Goal: Task Accomplishment & Management: Use online tool/utility

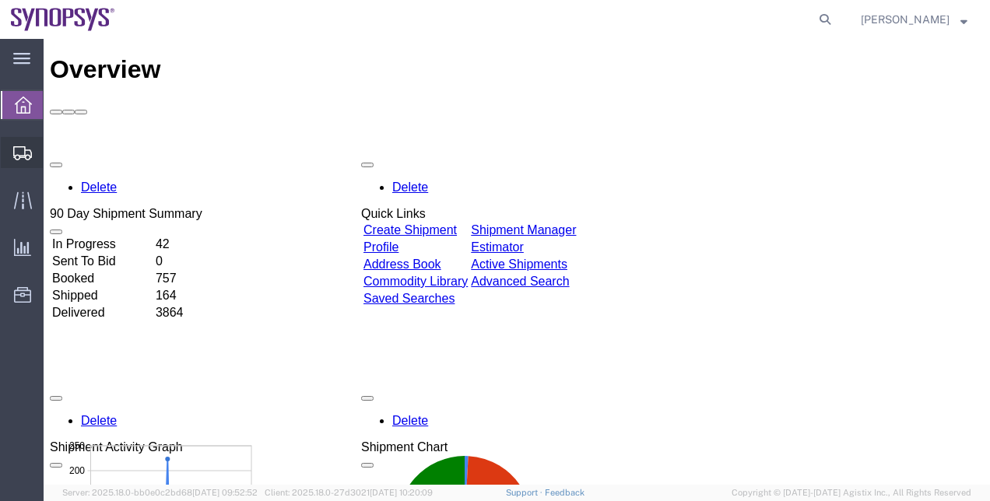
click at [0, 0] on span "Shipment Manager" at bounding box center [0, 0] width 0 height 0
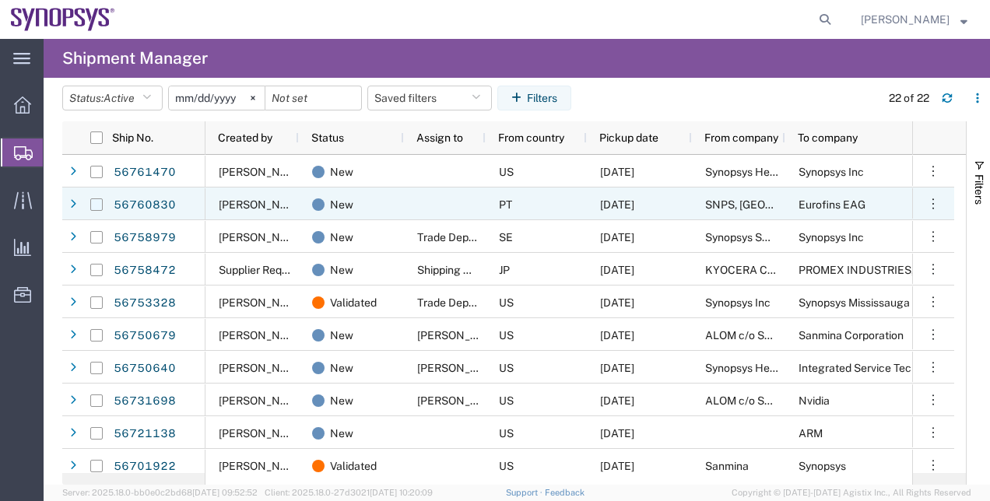
click at [98, 207] on input "Press Space to toggle row selection (unchecked)" at bounding box center [96, 204] width 12 height 12
checkbox input "true"
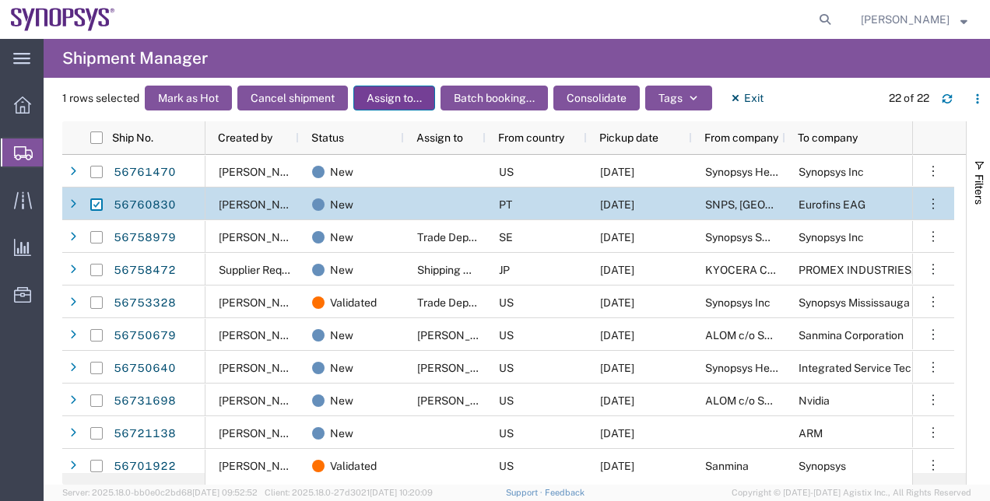
click at [402, 100] on button "Assign to..." at bounding box center [394, 98] width 82 height 25
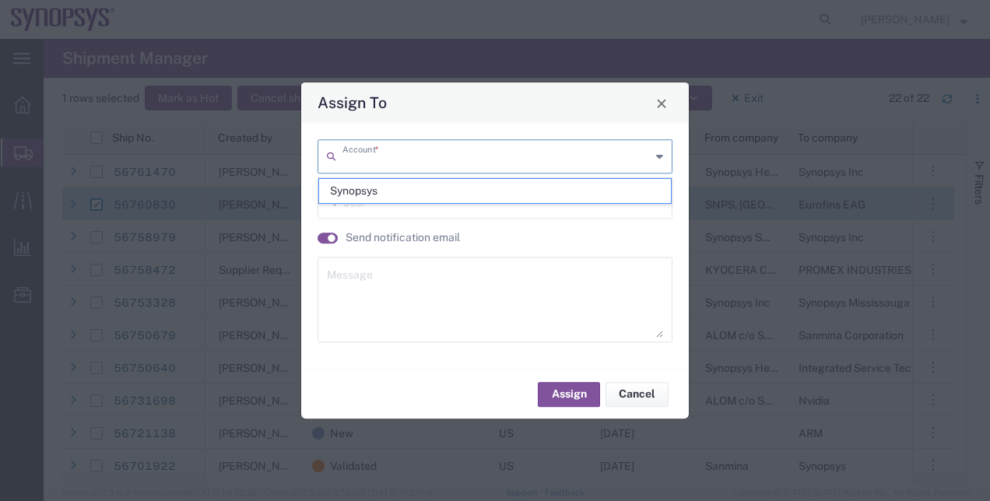
click at [393, 160] on input "text" at bounding box center [496, 155] width 308 height 27
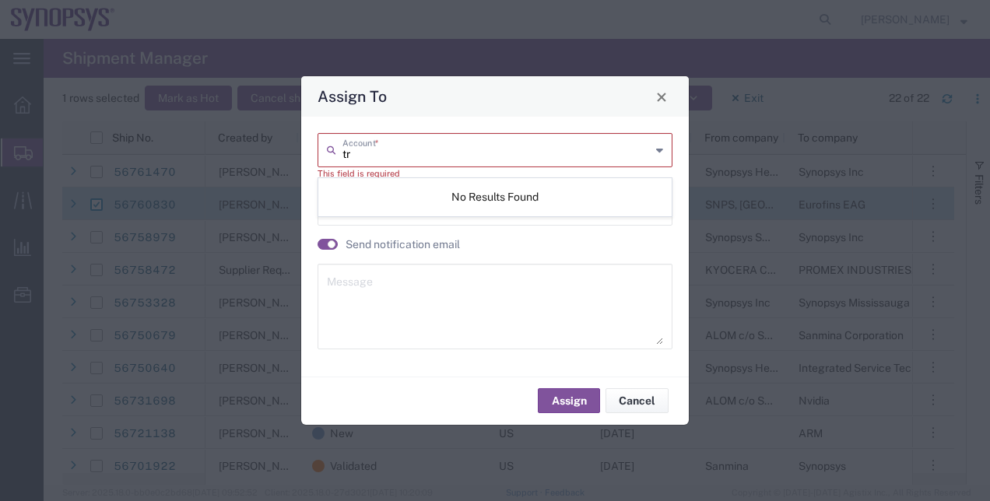
type input "t"
click at [377, 198] on span "Synopsys" at bounding box center [495, 191] width 352 height 24
type input "Synopsys"
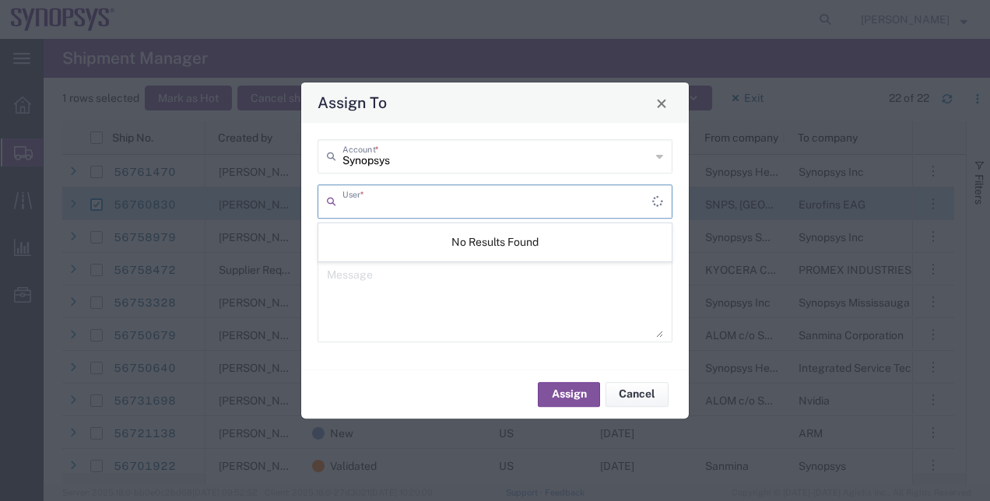
click at [378, 204] on input "text" at bounding box center [497, 200] width 310 height 27
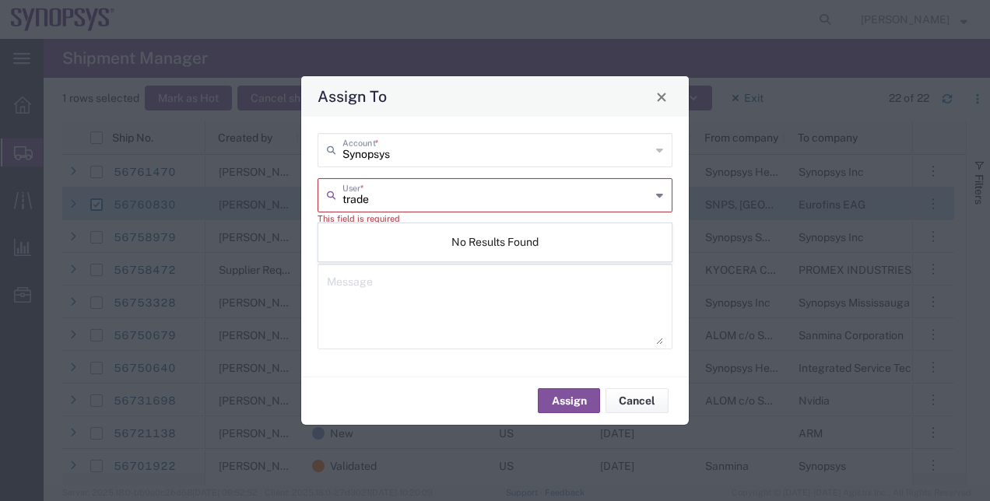
type input "trade"
click at [429, 297] on textarea at bounding box center [495, 306] width 336 height 76
type textarea "."
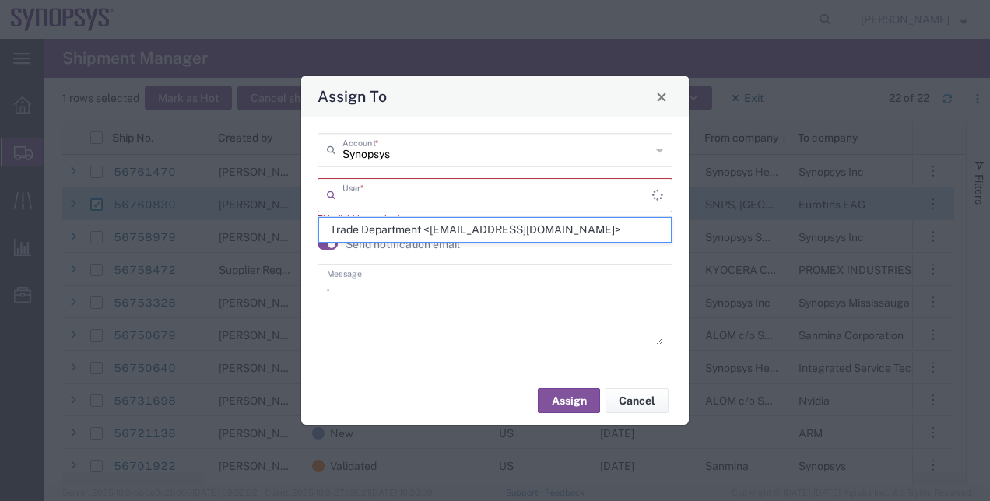
click at [386, 193] on input "text" at bounding box center [497, 194] width 310 height 27
click at [407, 225] on span "Trade Department <trade@synopsys.com>" at bounding box center [495, 230] width 352 height 24
type input "Trade Department <trade@synopsys.com>"
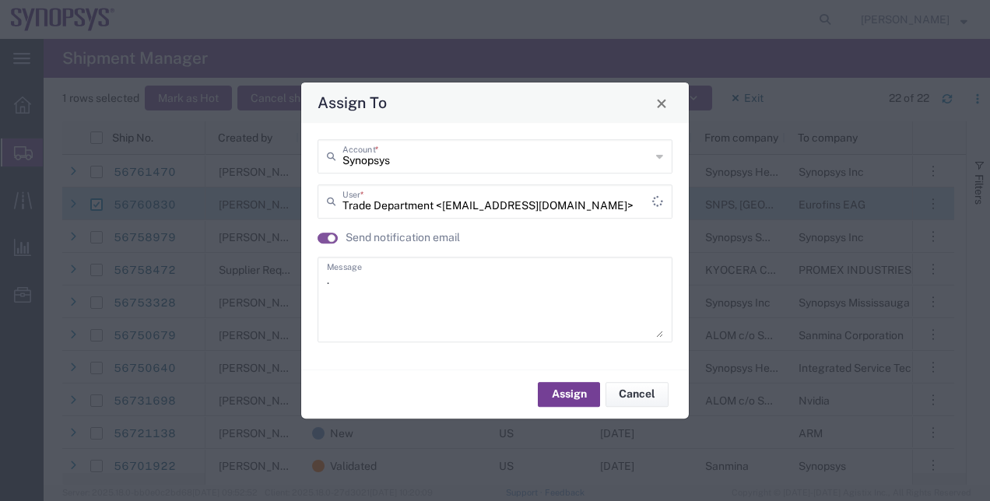
click at [583, 402] on button "Assign" at bounding box center [569, 394] width 62 height 25
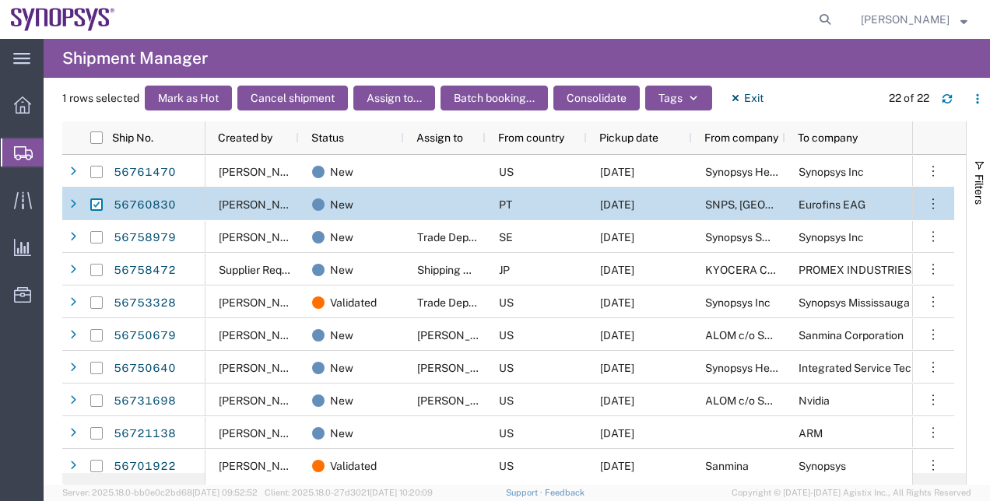
click at [93, 196] on div at bounding box center [96, 204] width 12 height 33
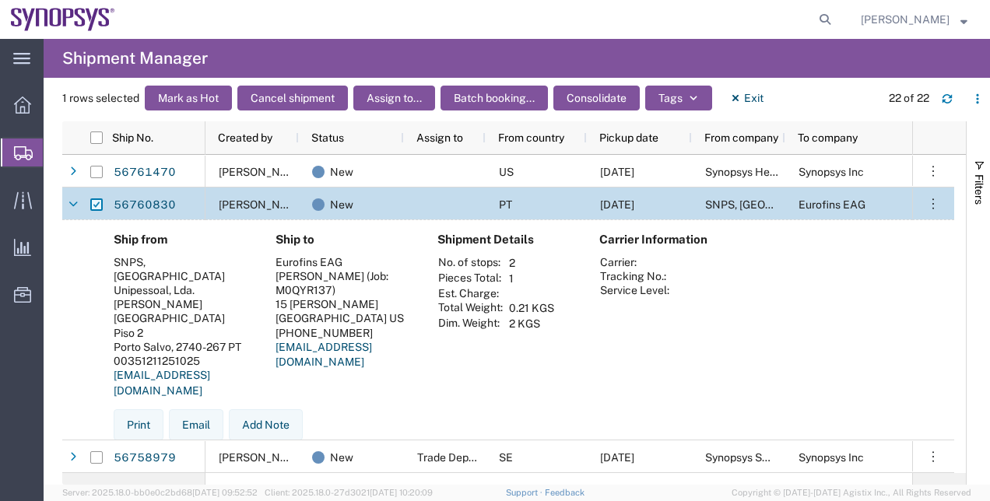
click at [100, 204] on input "Press Space to toggle row selection (checked)" at bounding box center [96, 204] width 12 height 12
checkbox input "false"
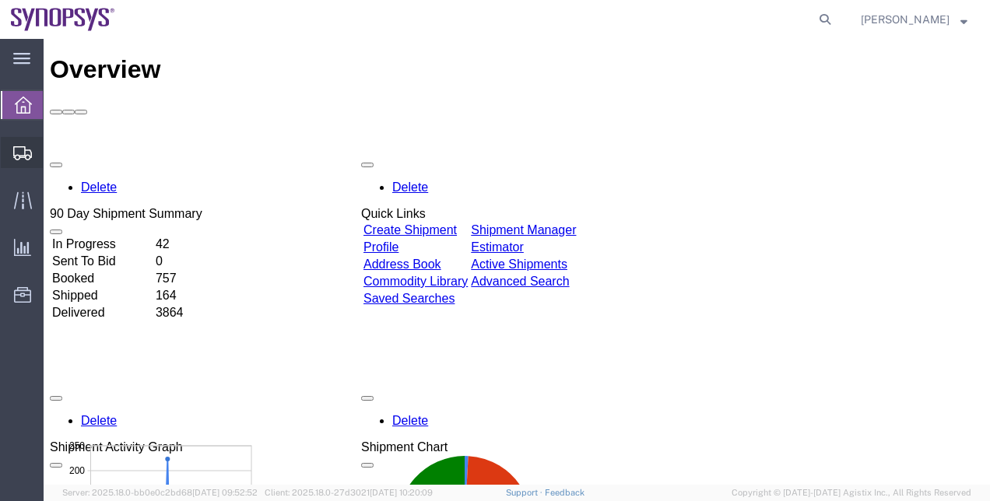
click at [0, 0] on span "Shipment Manager" at bounding box center [0, 0] width 0 height 0
